Goal: Check status: Check status

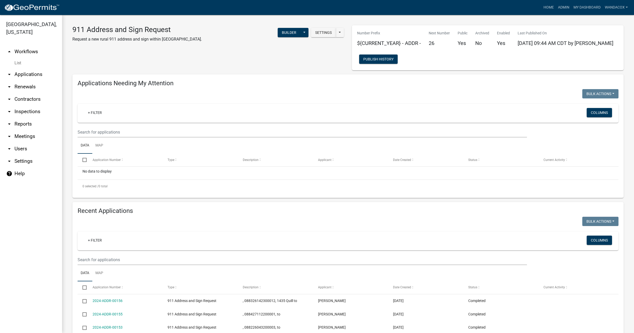
scroll to position [158, 0]
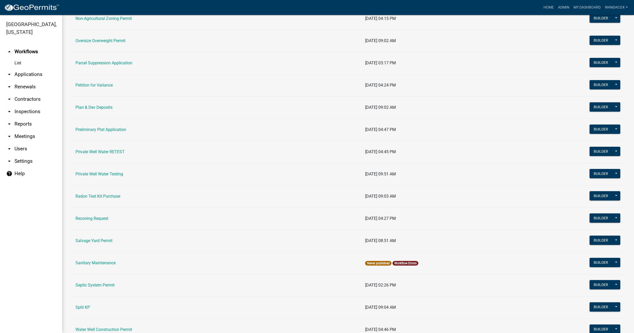
scroll to position [517, 0]
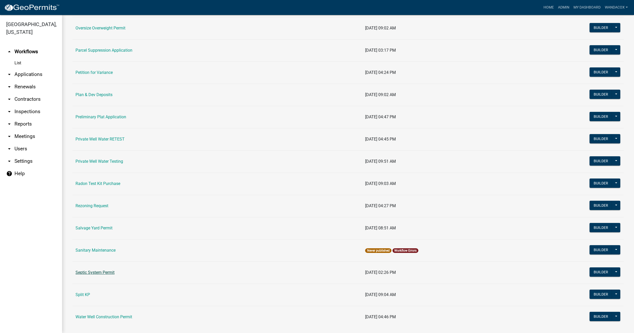
click at [94, 273] on link "Septic System Permit" at bounding box center [95, 272] width 39 height 5
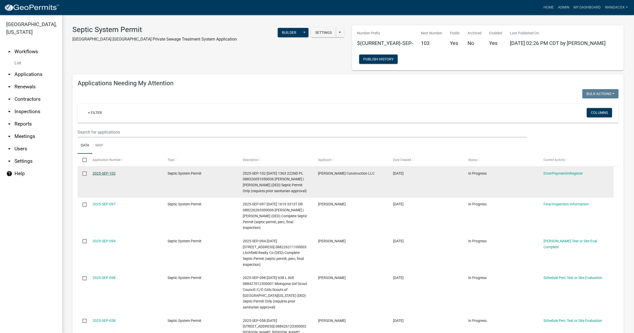
click at [108, 173] on link "2025-SEP-102" at bounding box center [104, 174] width 23 height 4
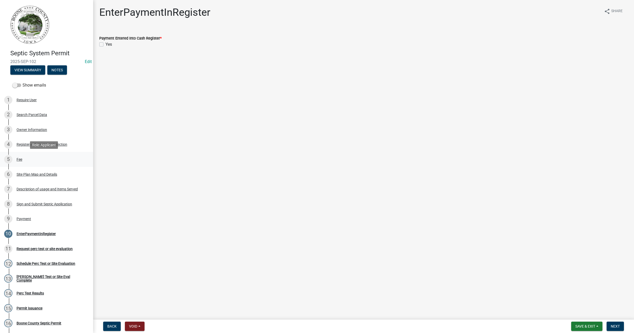
click at [20, 160] on div "Fee" at bounding box center [20, 160] width 6 height 4
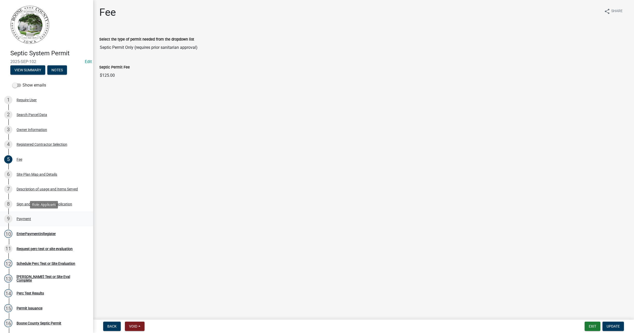
click at [28, 217] on div "Payment" at bounding box center [24, 219] width 14 height 4
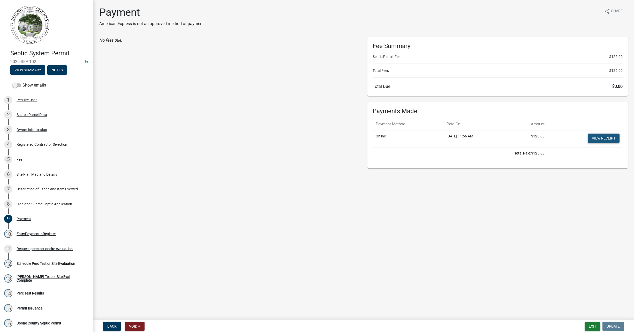
click at [610, 138] on link "View receipt" at bounding box center [604, 138] width 32 height 9
click at [19, 220] on div "Payment" at bounding box center [24, 219] width 14 height 4
click at [25, 233] on div "EnterPaymentInRegister" at bounding box center [36, 234] width 39 height 4
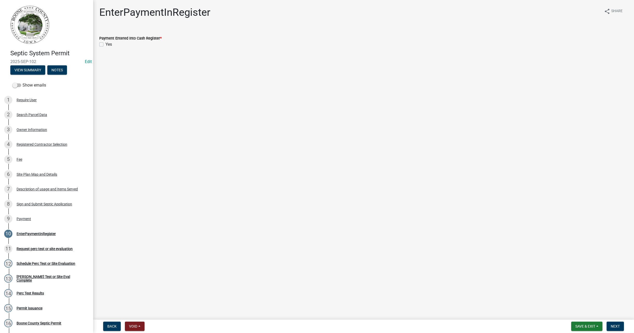
click at [106, 44] on label "Yes" at bounding box center [109, 44] width 6 height 6
click at [106, 44] on input "Yes" at bounding box center [107, 42] width 3 height 3
checkbox input "true"
click at [617, 323] on button "Next" at bounding box center [615, 326] width 17 height 9
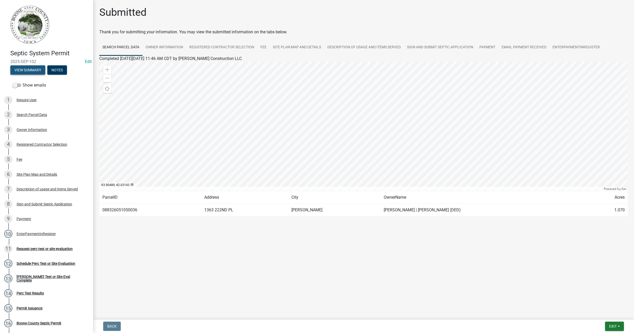
click at [36, 70] on button "View Summary" at bounding box center [27, 69] width 35 height 9
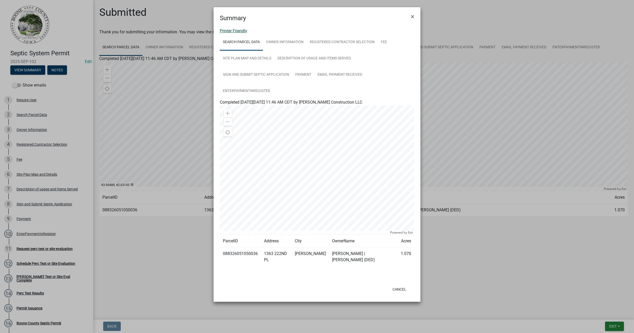
click at [242, 29] on link "Printer Friendly" at bounding box center [233, 30] width 27 height 5
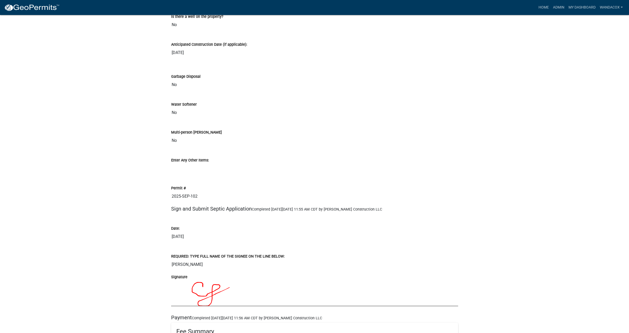
scroll to position [873, 0]
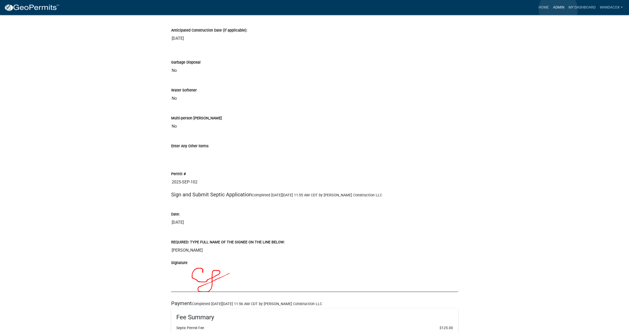
click at [558, 9] on link "Admin" at bounding box center [559, 8] width 16 height 10
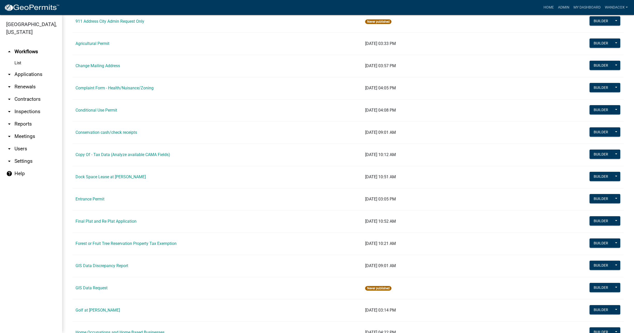
scroll to position [97, 0]
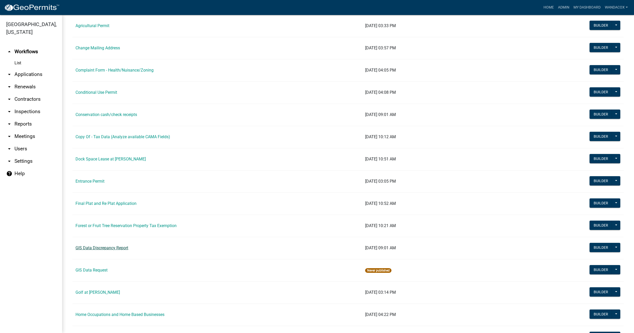
click at [119, 248] on link "GIS Data Discrepancy Report" at bounding box center [102, 248] width 53 height 5
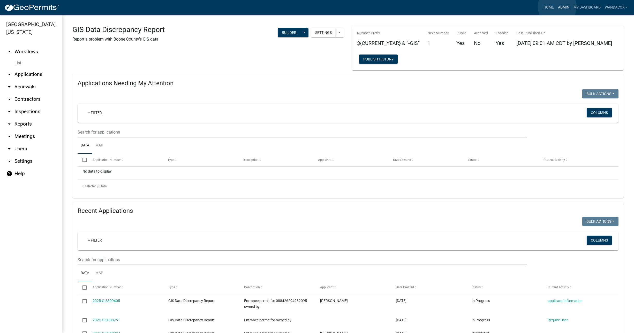
click at [557, 7] on link "Admin" at bounding box center [564, 8] width 16 height 10
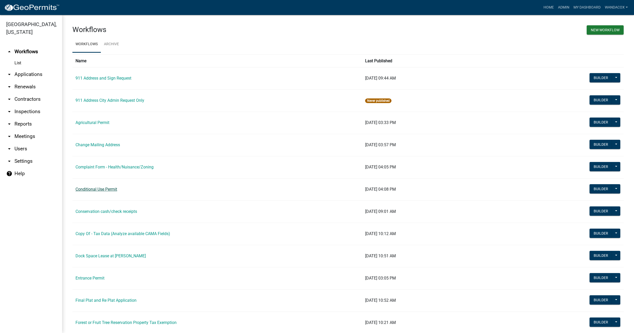
click at [98, 190] on link "Conditional Use Permit" at bounding box center [97, 189] width 42 height 5
